Goal: Task Accomplishment & Management: Use online tool/utility

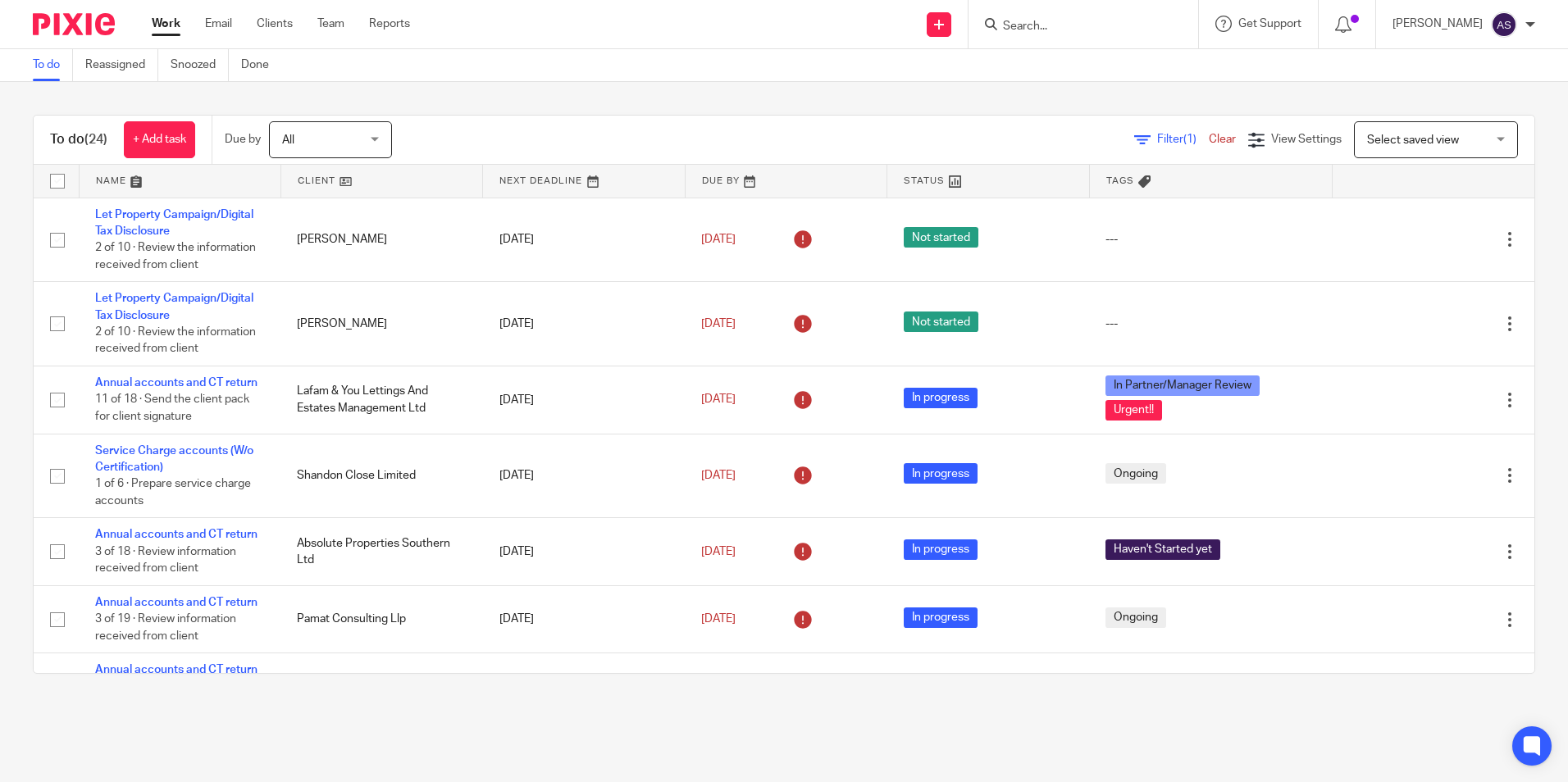
click at [1222, 69] on div "To do Reassigned Snoozed Done" at bounding box center [784, 65] width 1568 height 33
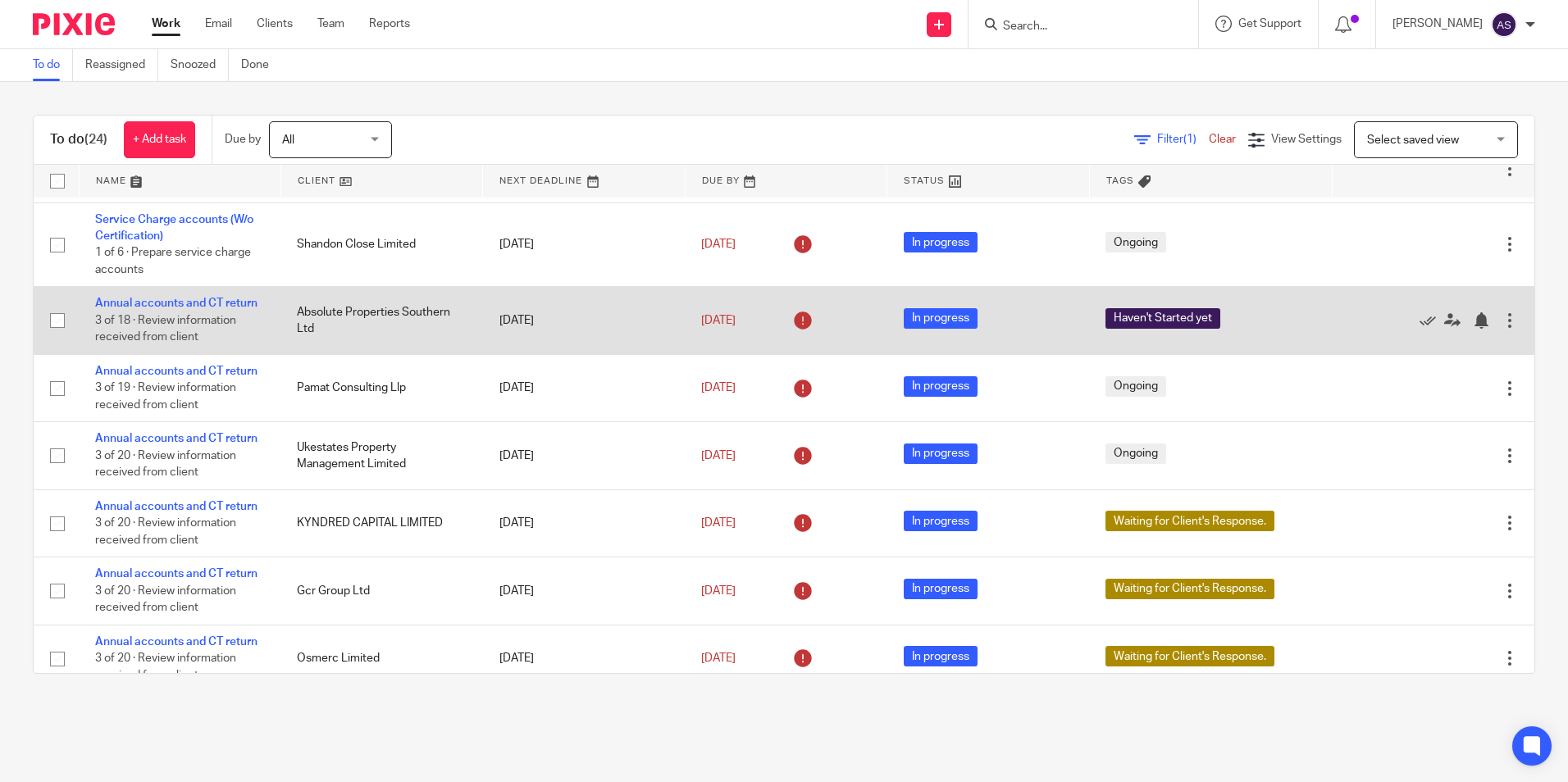
scroll to position [246, 0]
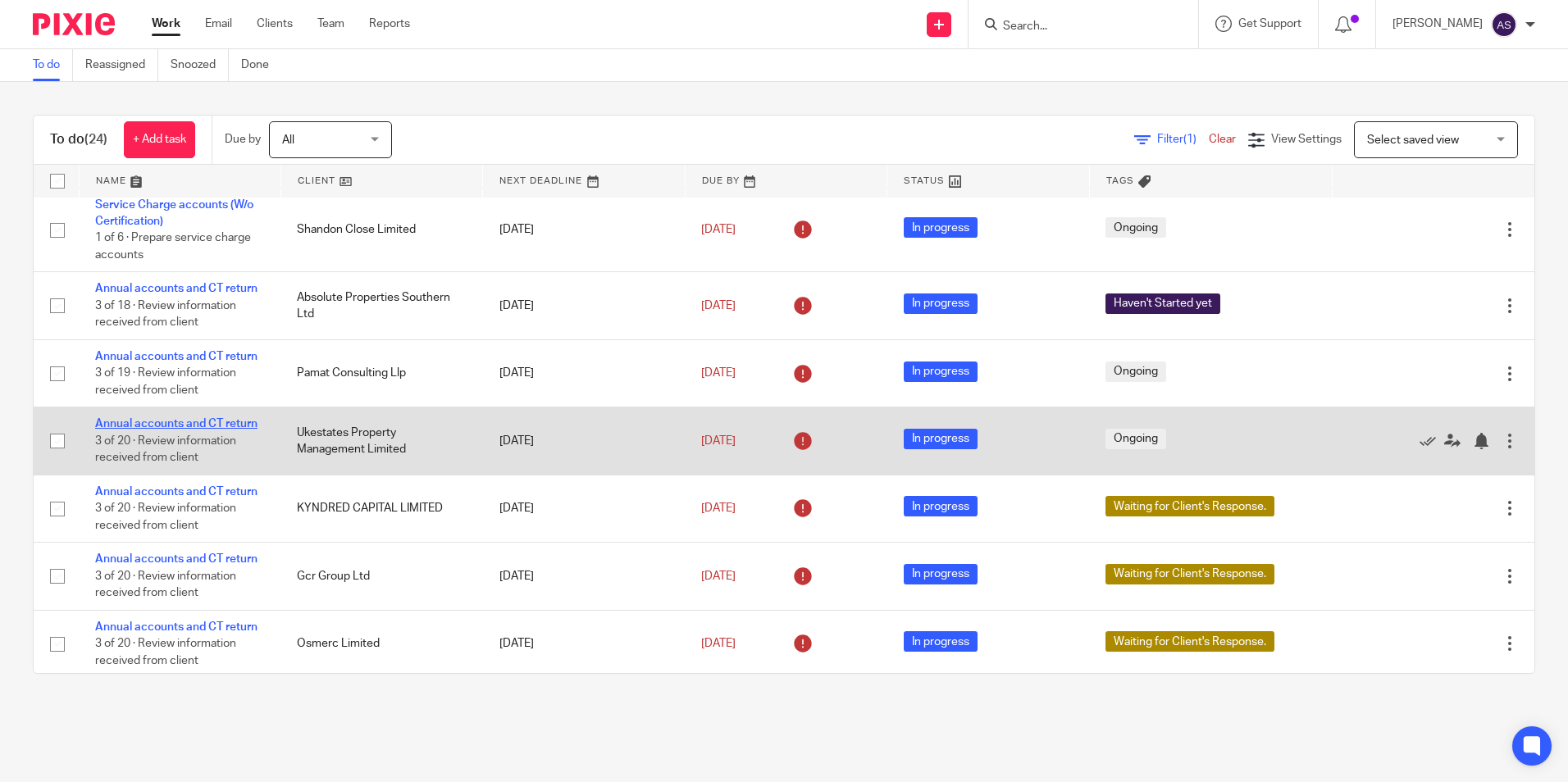
click at [207, 421] on link "Annual accounts and CT return" at bounding box center [176, 424] width 163 height 12
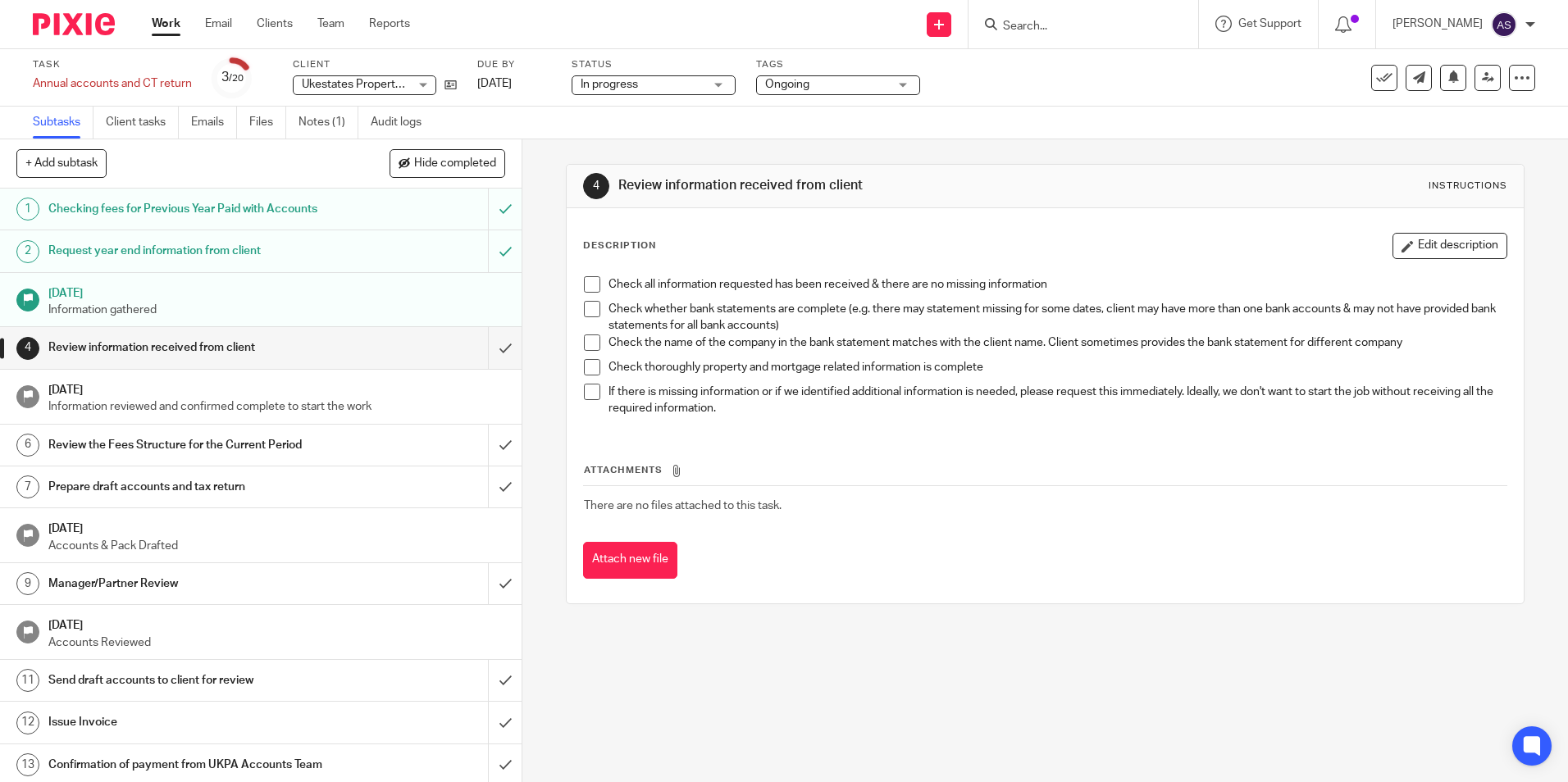
click at [1042, 22] on input "Search" at bounding box center [1075, 27] width 148 height 15
click at [450, 86] on icon at bounding box center [451, 85] width 13 height 13
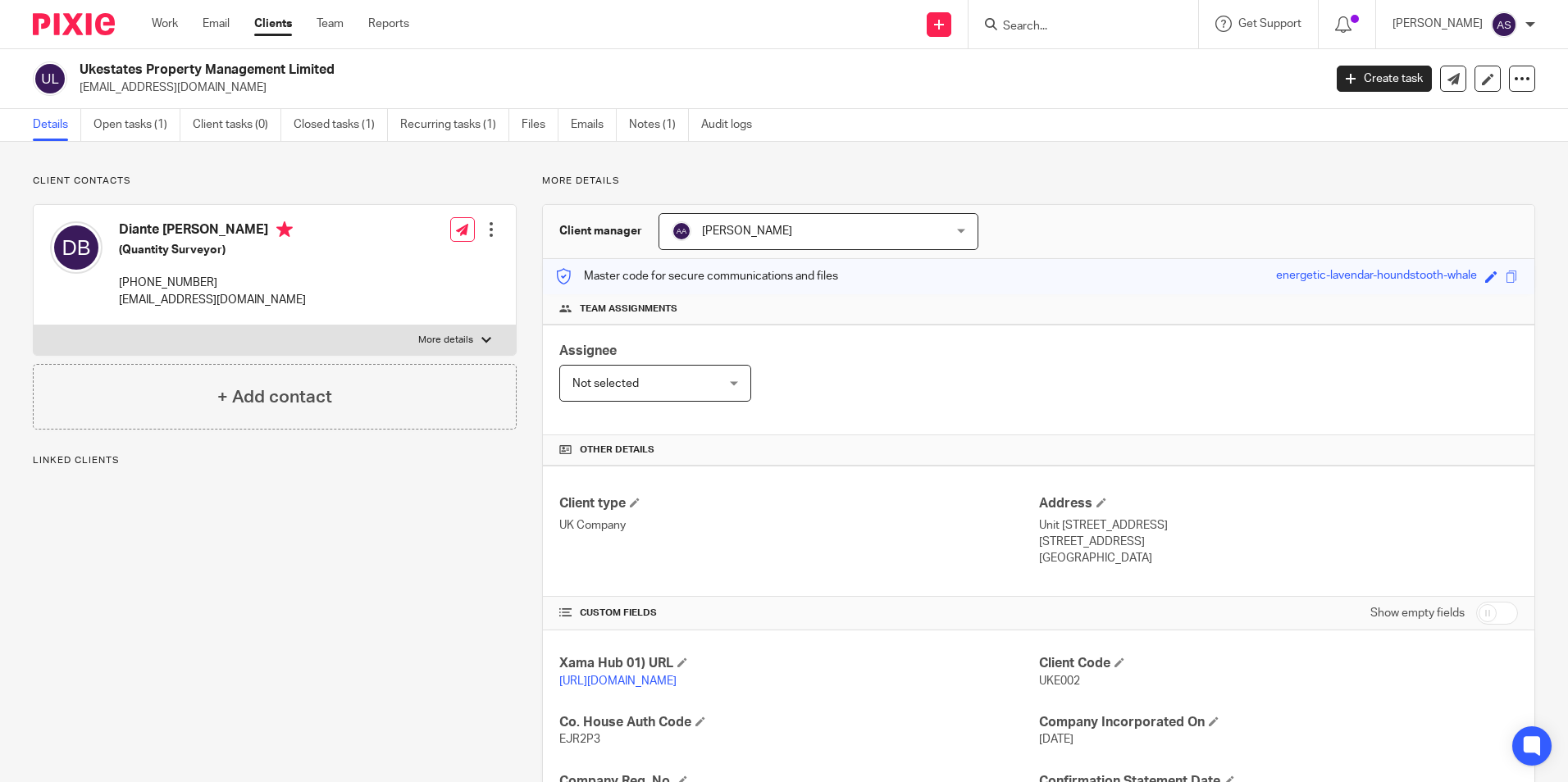
drag, startPoint x: 224, startPoint y: 252, endPoint x: 98, endPoint y: 227, distance: 128.5
click at [98, 227] on div "Diante Junior Baffour (Quantity Surveyor) +447494960906 diante@ukestatesandprop…" at bounding box center [178, 265] width 256 height 104
drag, startPoint x: 98, startPoint y: 227, endPoint x: 151, endPoint y: 254, distance: 59.5
click at [151, 254] on h5 "(Quantity Surveyor)" at bounding box center [212, 250] width 187 height 16
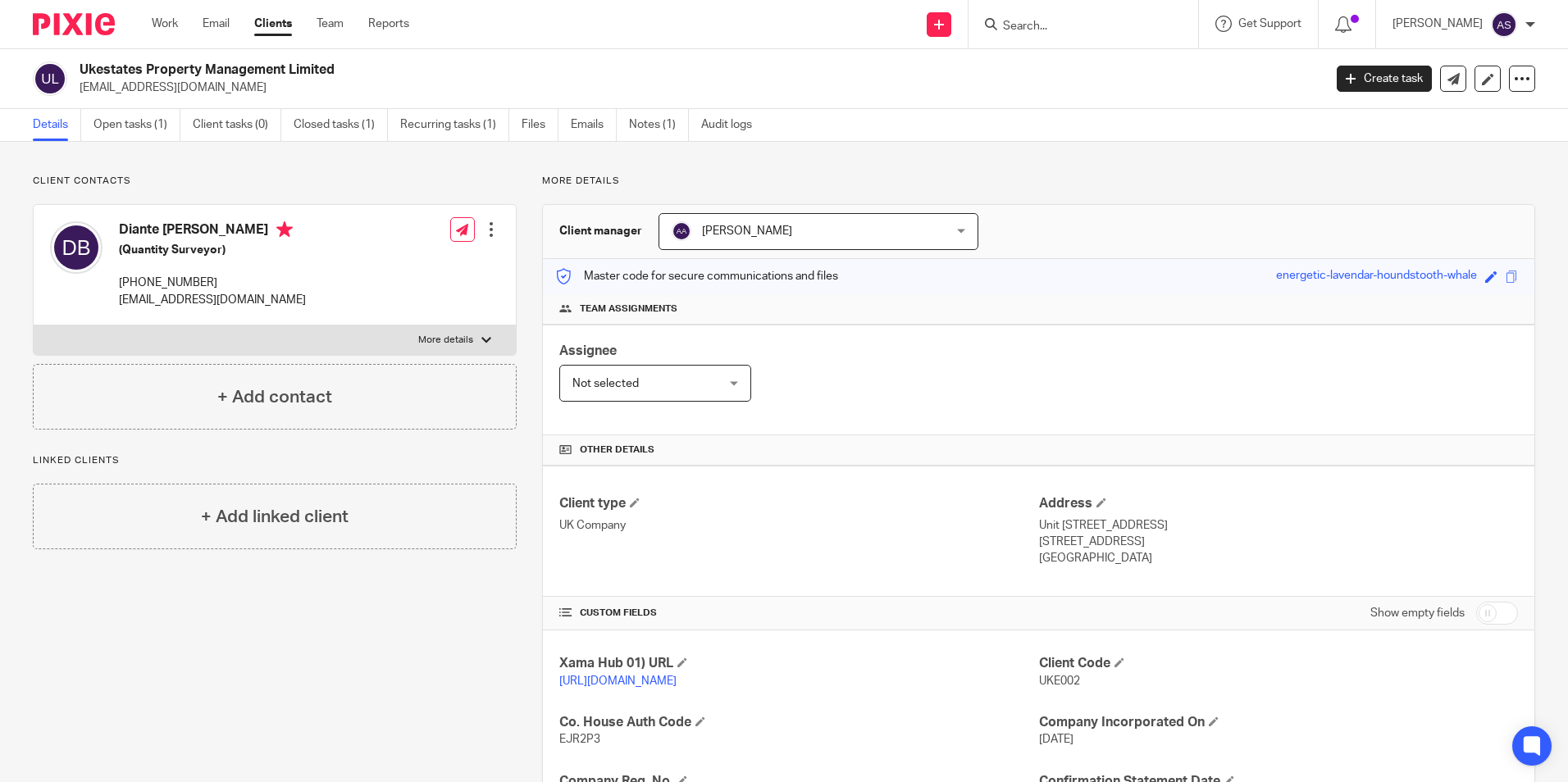
click at [152, 250] on h5 "(Quantity Surveyor)" at bounding box center [212, 250] width 187 height 16
drag, startPoint x: 152, startPoint y: 250, endPoint x: 177, endPoint y: 264, distance: 28.7
click at [177, 264] on div "Diante Junior Baffour (Quantity Surveyor) +447494960906 diante@ukestatesandprop…" at bounding box center [212, 265] width 187 height 87
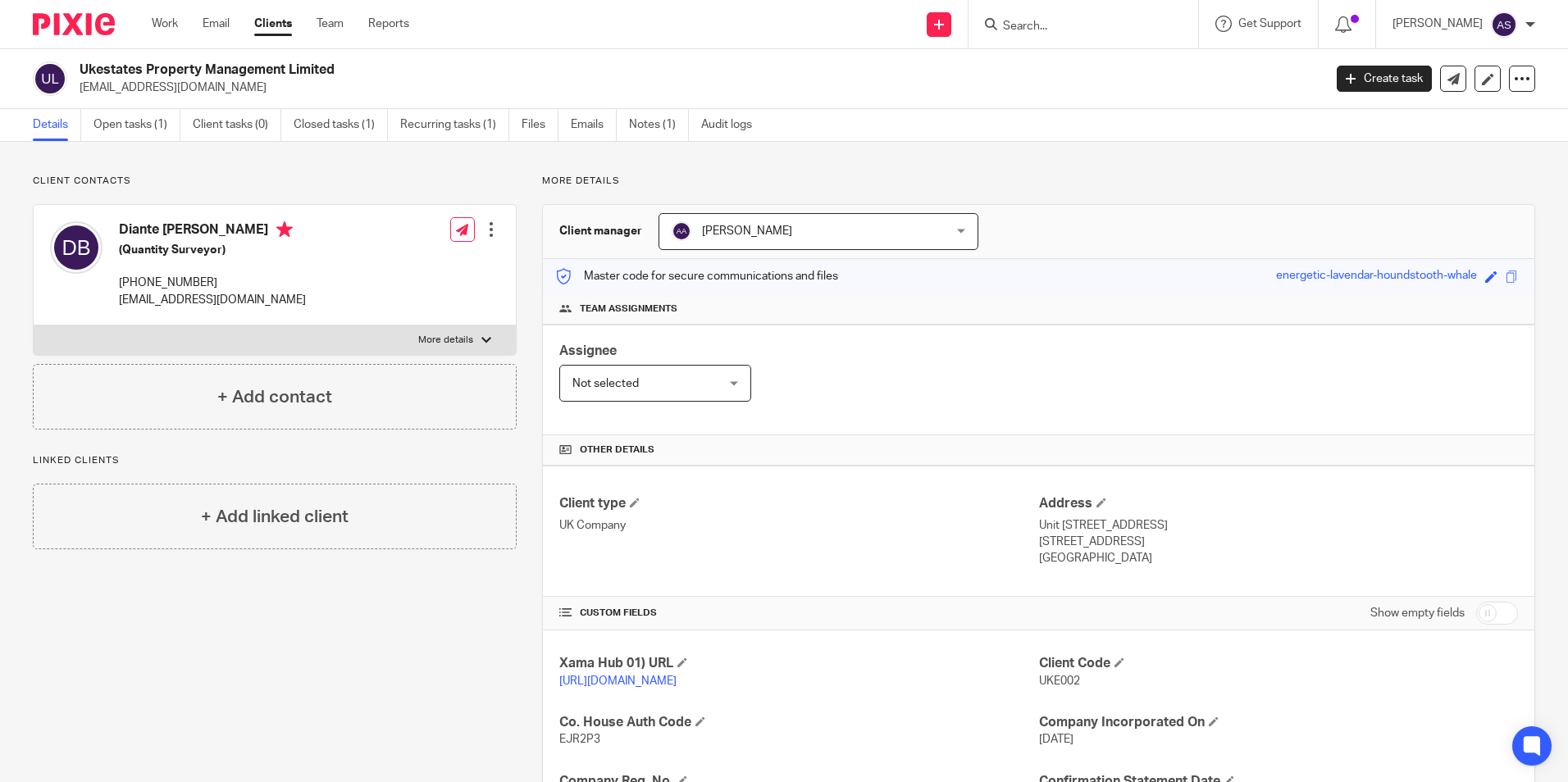
click at [189, 225] on h4 "Diante [PERSON_NAME]" at bounding box center [212, 231] width 187 height 21
drag, startPoint x: 189, startPoint y: 225, endPoint x: 221, endPoint y: 265, distance: 51.2
click at [220, 265] on div "Diante Junior Baffour (Quantity Surveyor) +447494960906 diante@ukestatesandprop…" at bounding box center [212, 265] width 187 height 87
